Goal: Transaction & Acquisition: Obtain resource

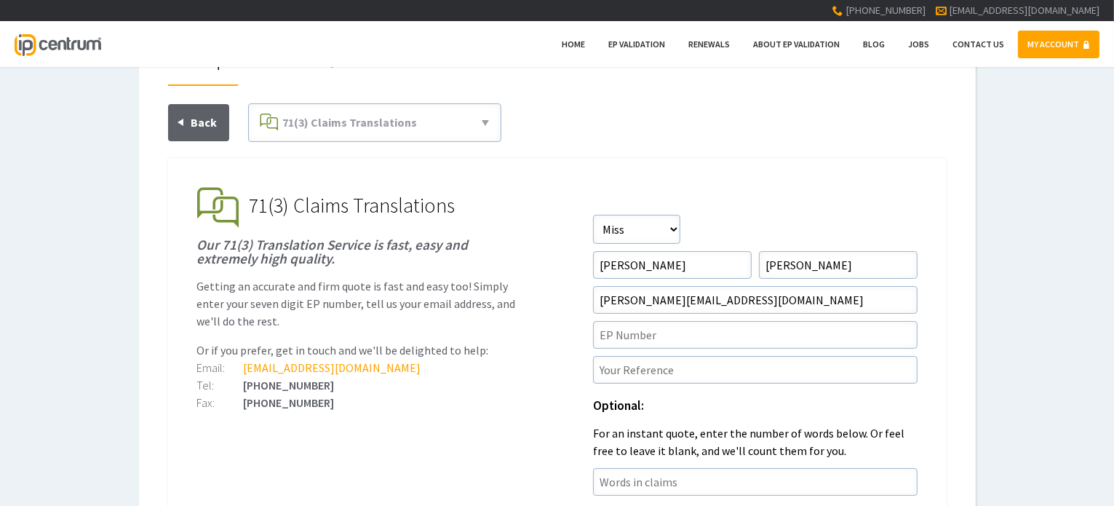
scroll to position [146, 0]
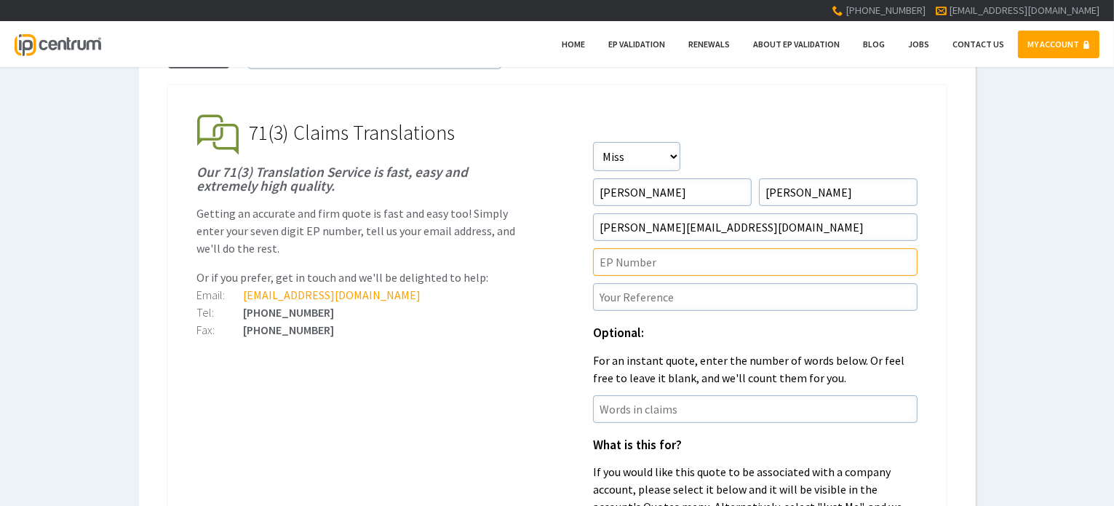
click at [633, 261] on input"] "text" at bounding box center [755, 262] width 325 height 28
paste input"] "3768997"
type input"] "3768997"
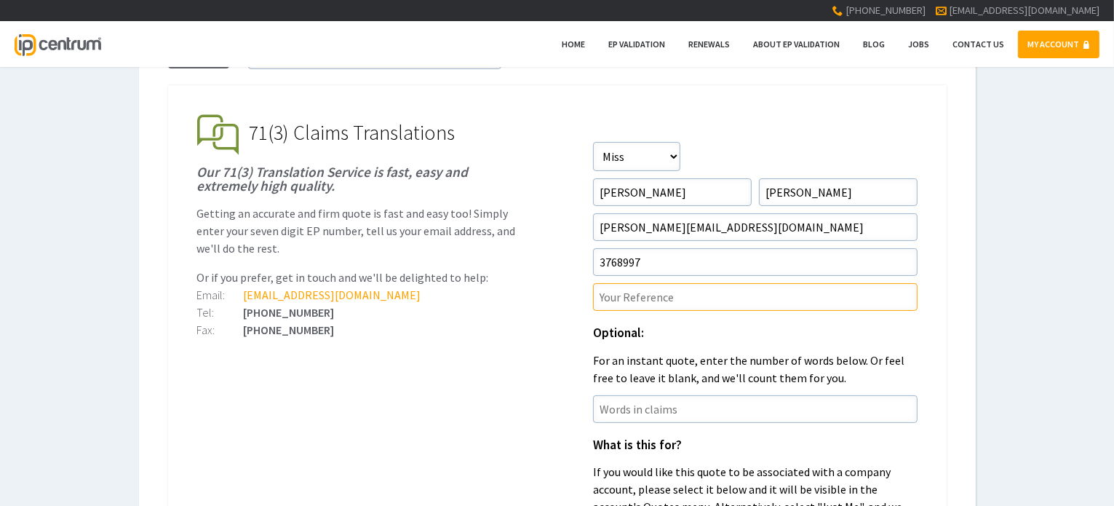
click at [645, 296] on input"] "text" at bounding box center [755, 297] width 325 height 28
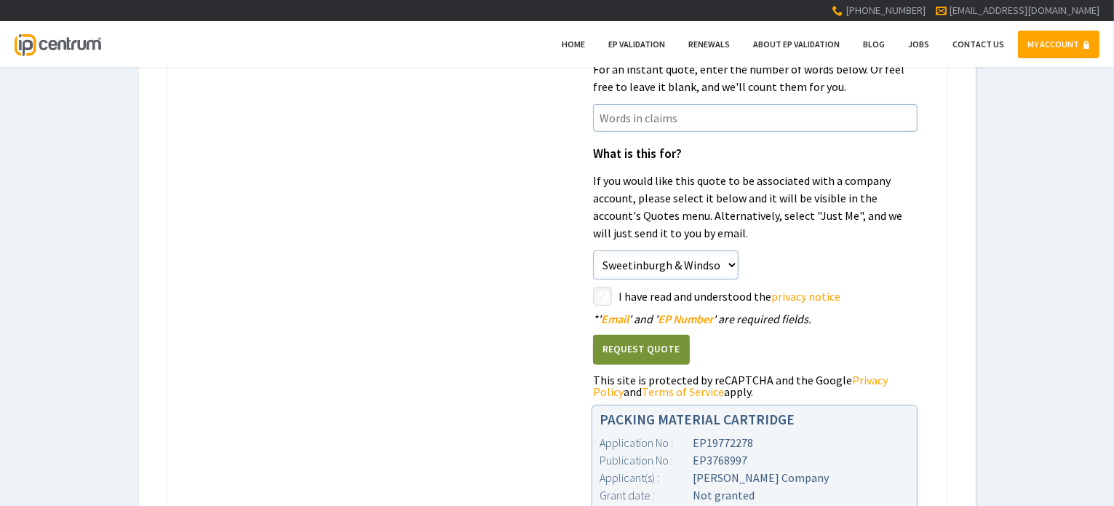
scroll to position [510, 0]
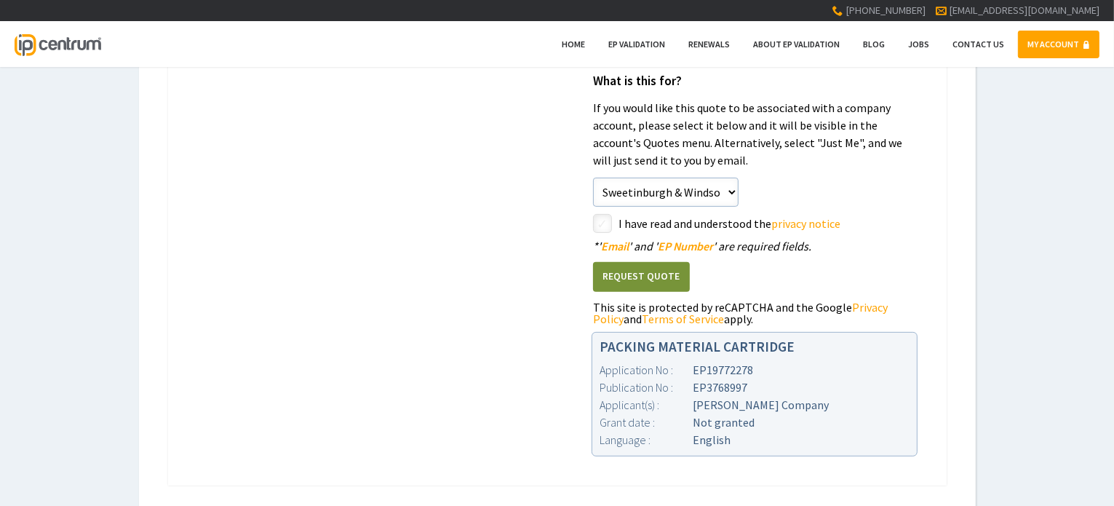
type input"] "P16367S-EP"
click at [726, 186] on select"] "Just Me Sweetinburgh & Windsor Ltd" at bounding box center [666, 192] width 146 height 29
click at [731, 186] on select"] "Just Me Sweetinburgh & Windsor Ltd" at bounding box center [666, 192] width 146 height 29
click at [607, 217] on input"] "checkbox" at bounding box center [604, 224] width 17 height 17
checkbox input"] "true"
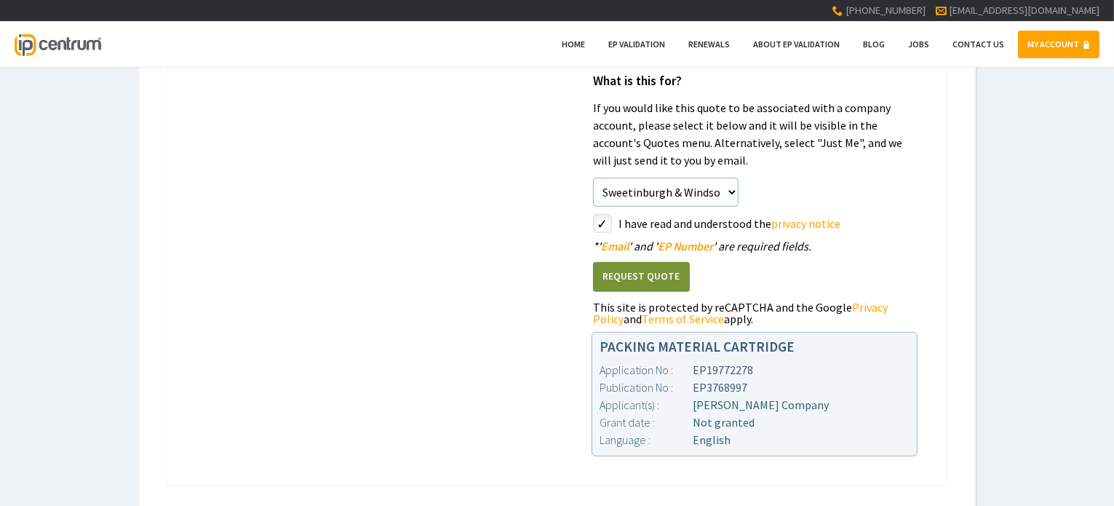
click at [615, 279] on button "Request Quote" at bounding box center [641, 277] width 97 height 30
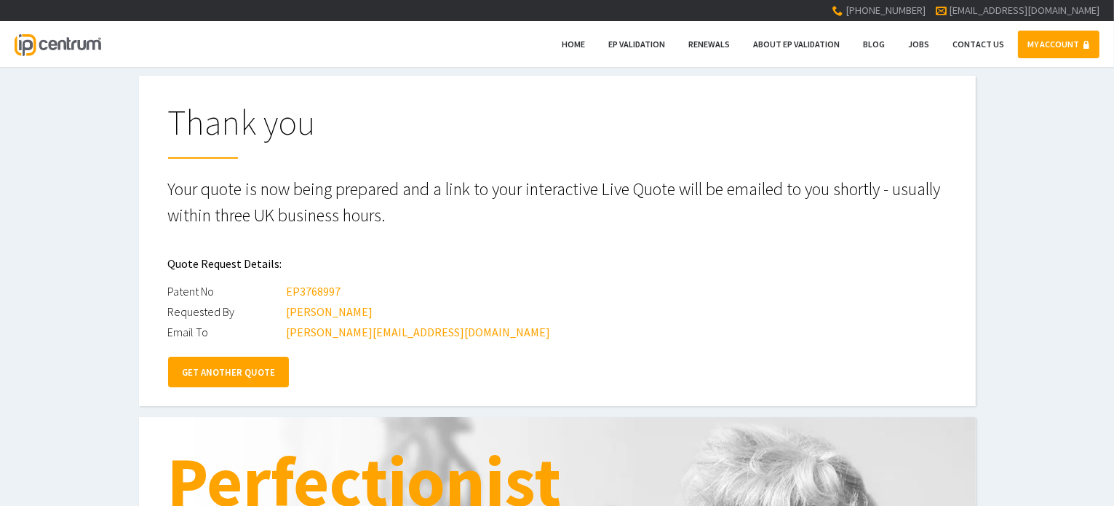
click at [231, 378] on link "GET ANOTHER QUOTE" at bounding box center [228, 372] width 121 height 31
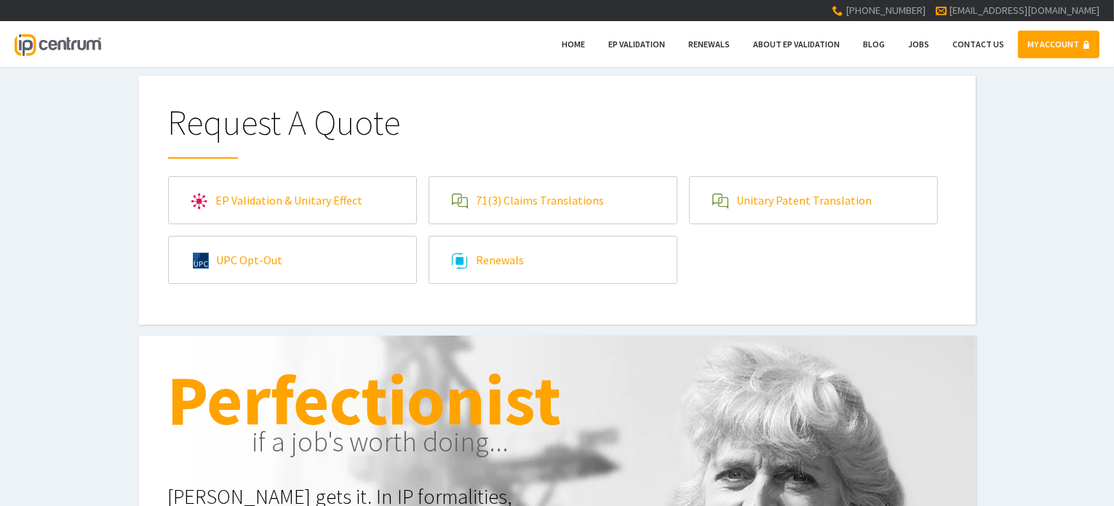
click at [325, 199] on link "EP Validation & Unitary Effect" at bounding box center [292, 200] width 247 height 47
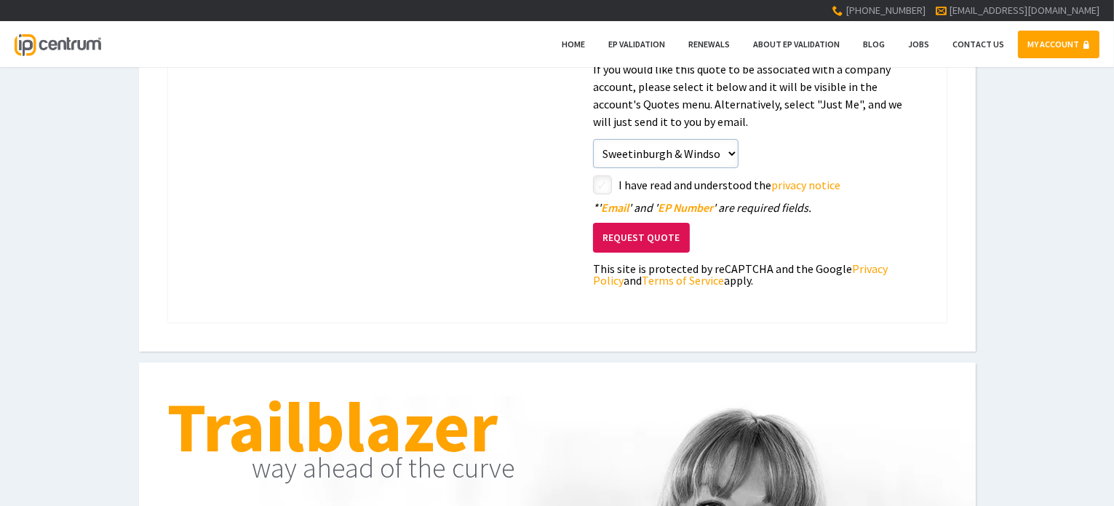
scroll to position [73, 0]
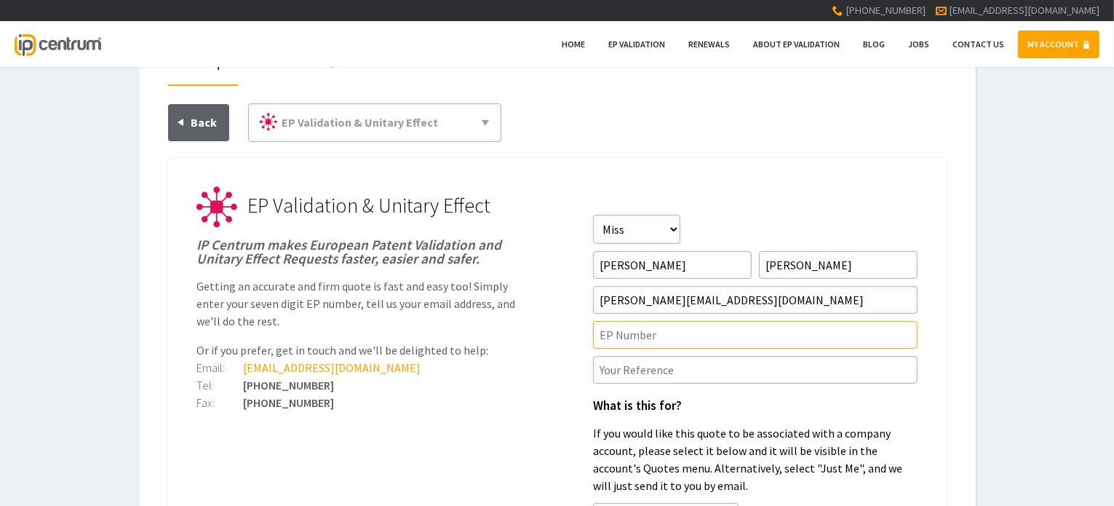
click at [644, 337] on input"] "text" at bounding box center [755, 335] width 325 height 28
paste input"] "3768997"
type input"] "3768997"
click at [638, 365] on input"] "text" at bounding box center [755, 370] width 325 height 28
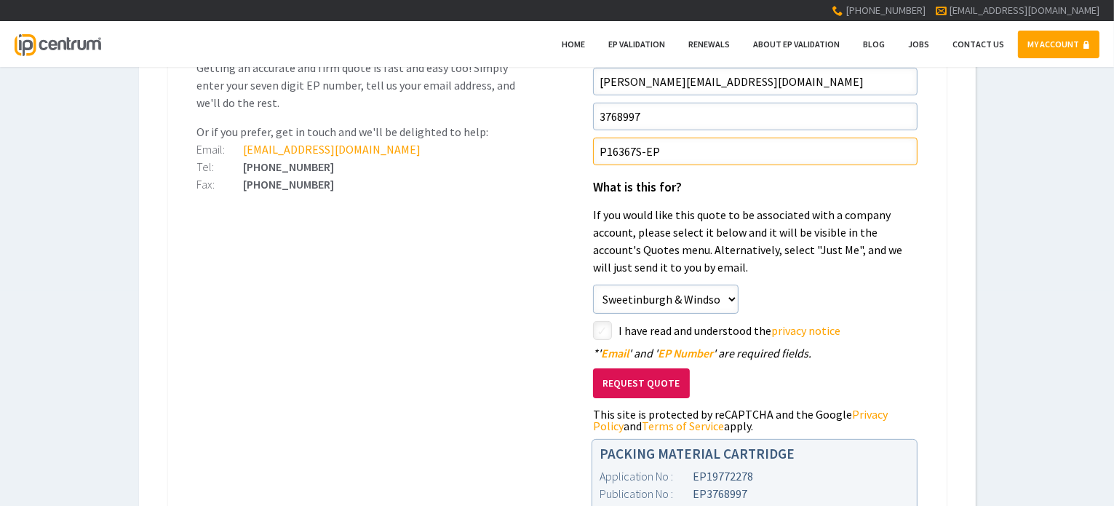
type input"] "P16367S-EP"
click at [603, 323] on input"] "checkbox" at bounding box center [604, 331] width 17 height 17
checkbox input"] "true"
click at [618, 381] on button "Request Quote" at bounding box center [641, 383] width 97 height 30
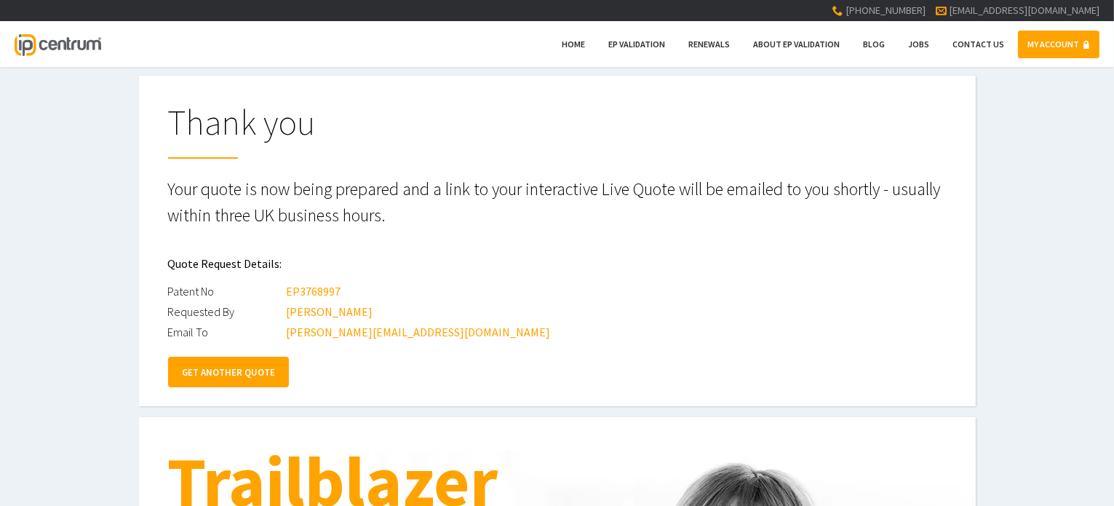
click at [1039, 52] on link "MY ACCOUNT" at bounding box center [1059, 45] width 82 height 28
